Goal: Transaction & Acquisition: Purchase product/service

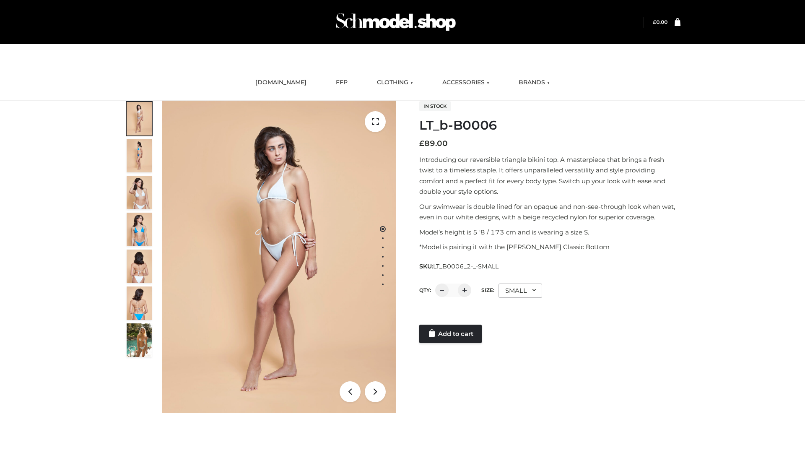
click at [451, 334] on link "Add to cart" at bounding box center [450, 334] width 62 height 18
